Goal: Find specific page/section

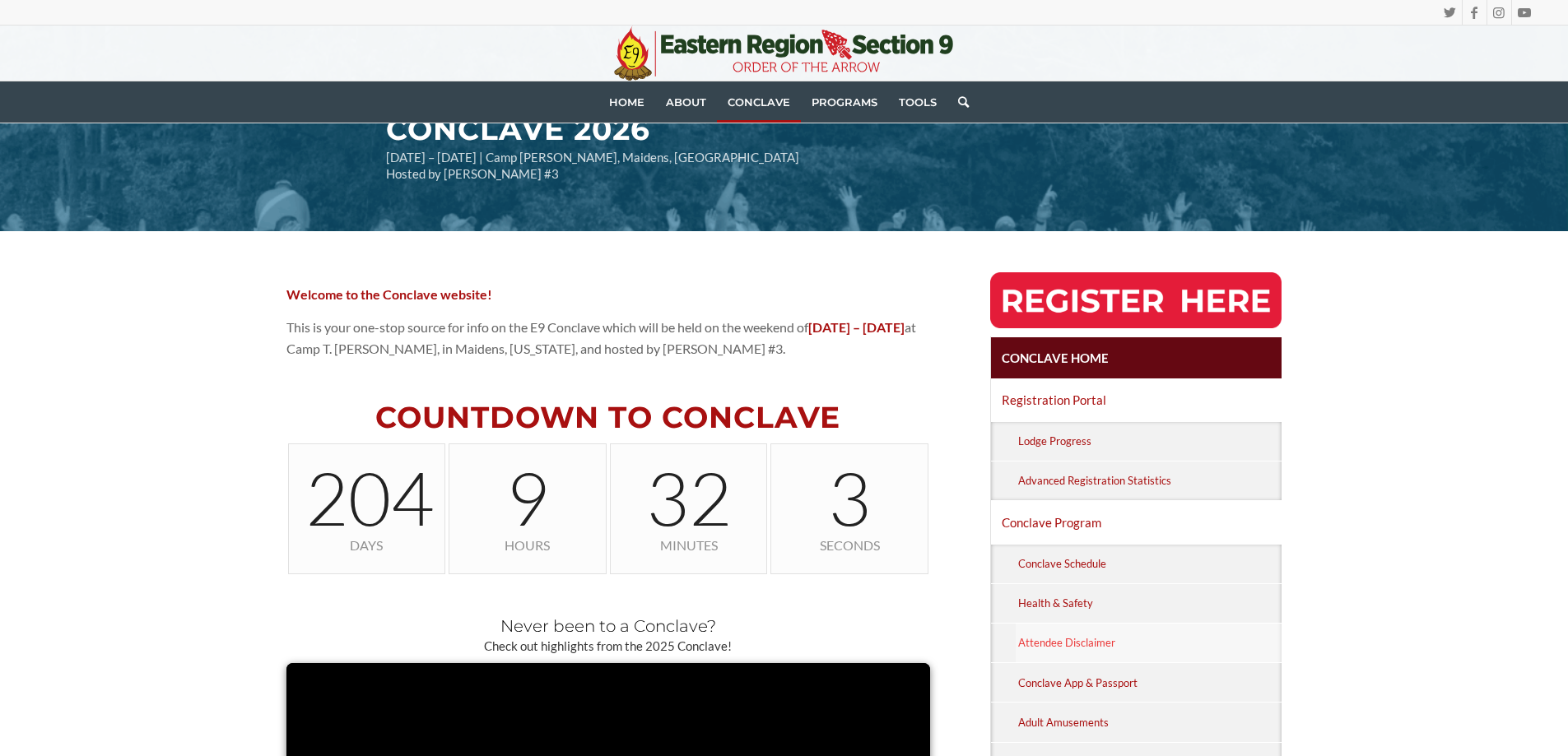
scroll to position [252, 0]
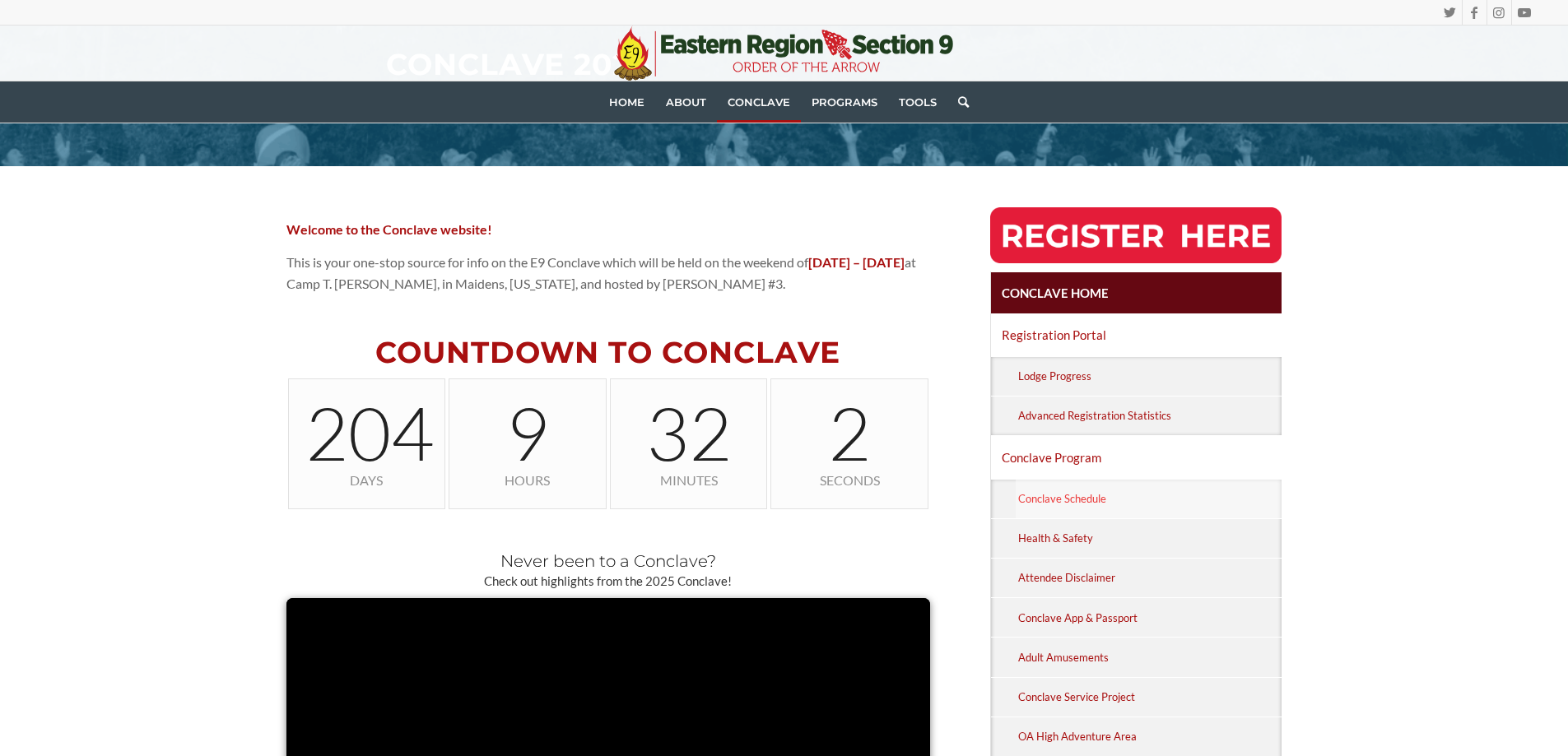
click at [1033, 498] on link "Conclave Schedule" at bounding box center [1149, 499] width 267 height 39
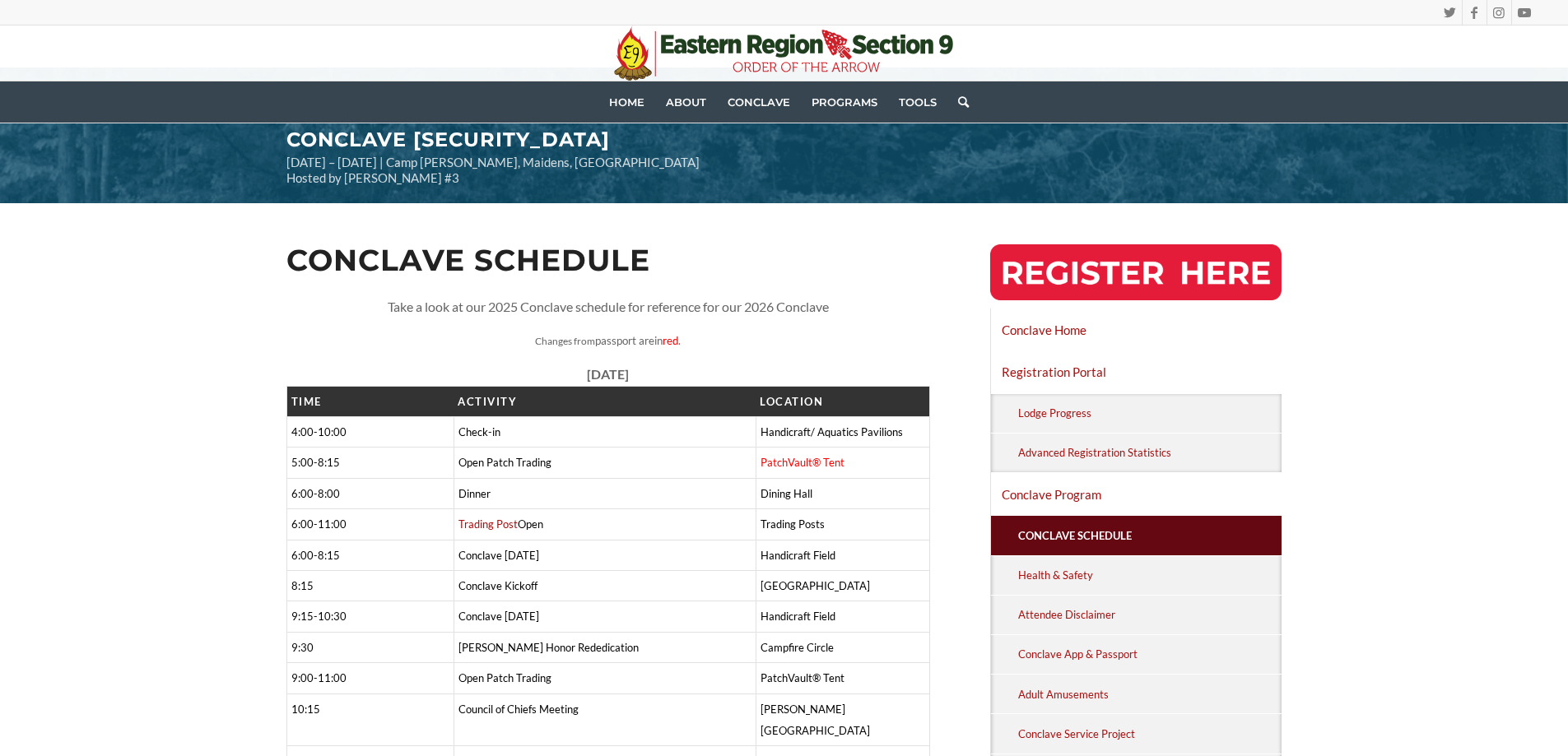
scroll to position [164, 0]
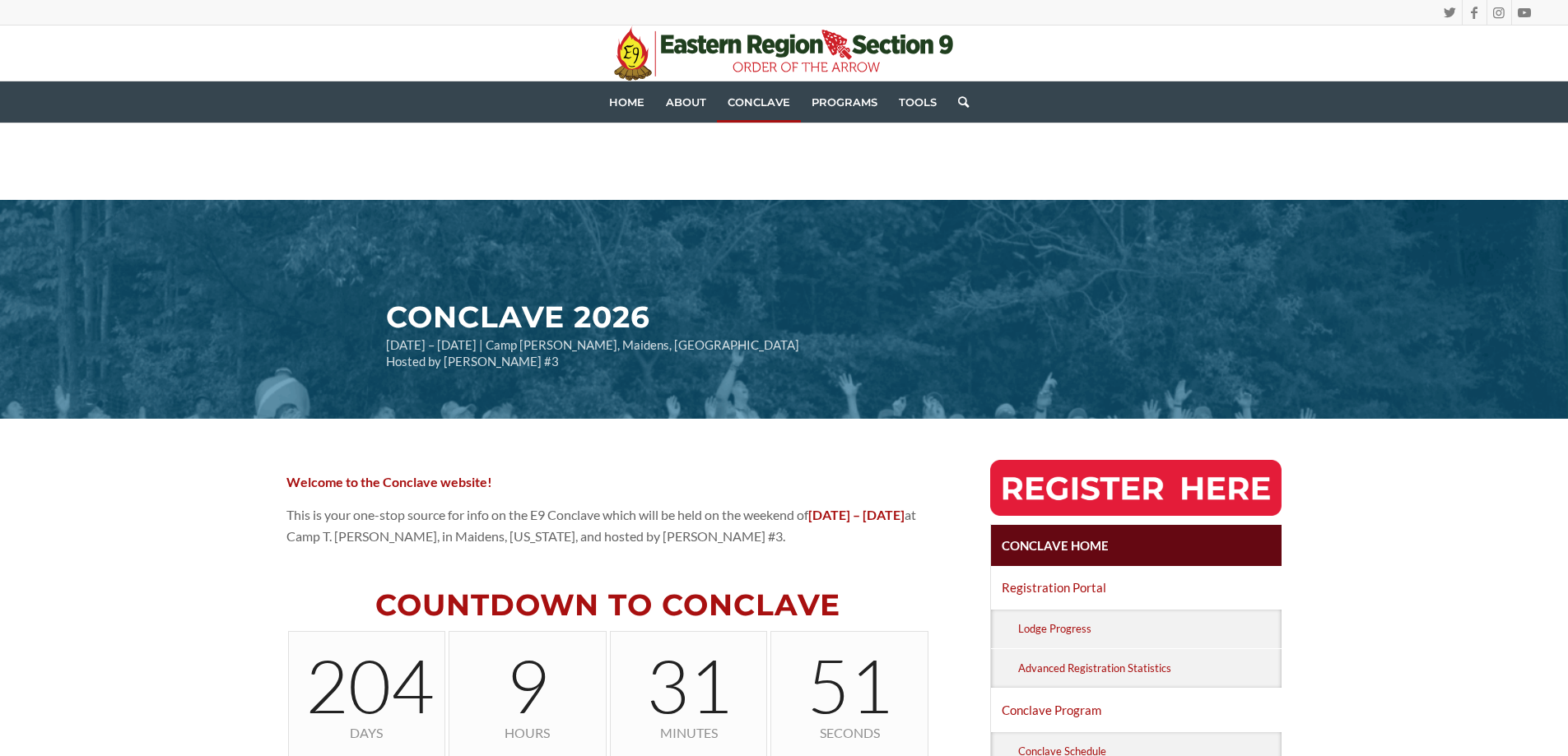
scroll to position [252, 0]
